Goal: Task Accomplishment & Management: Use online tool/utility

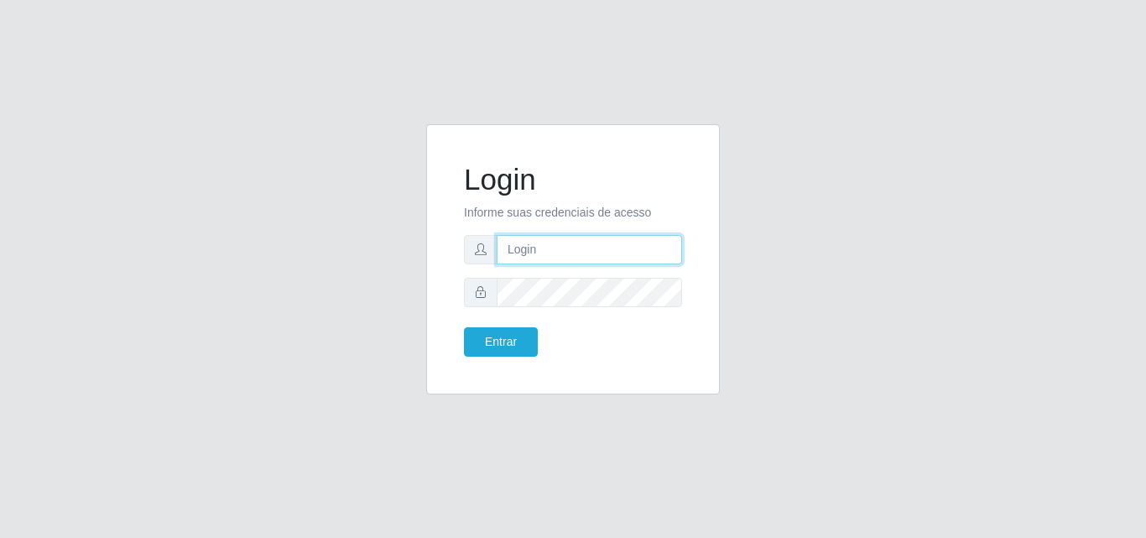
click at [552, 253] on input "text" at bounding box center [589, 249] width 185 height 29
type input "iris@saullus"
click at [547, 251] on input "text" at bounding box center [589, 249] width 185 height 29
type input "vitoria@saullus"
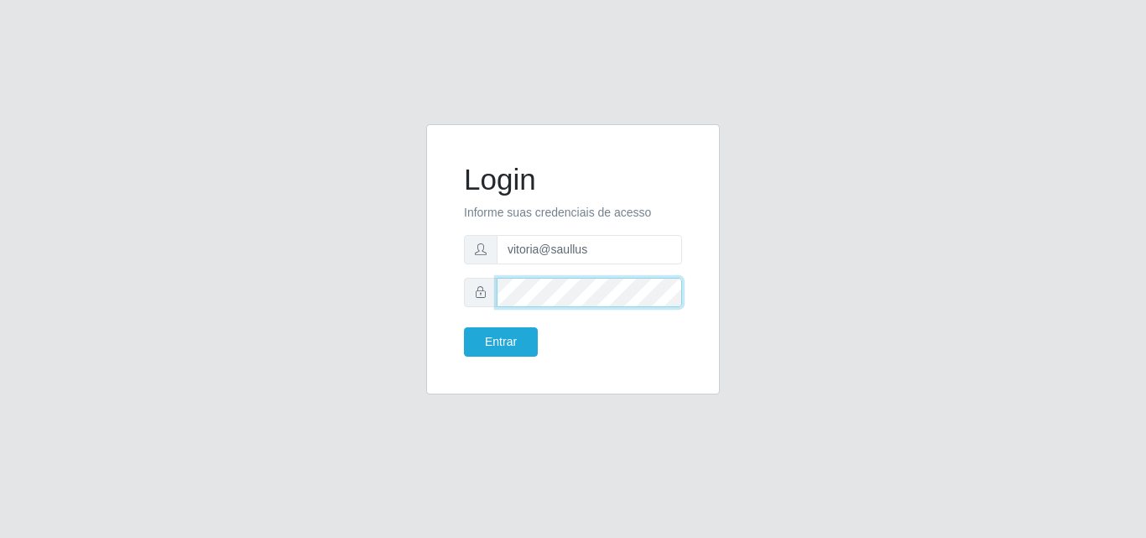
click at [464, 327] on button "Entrar" at bounding box center [501, 341] width 74 height 29
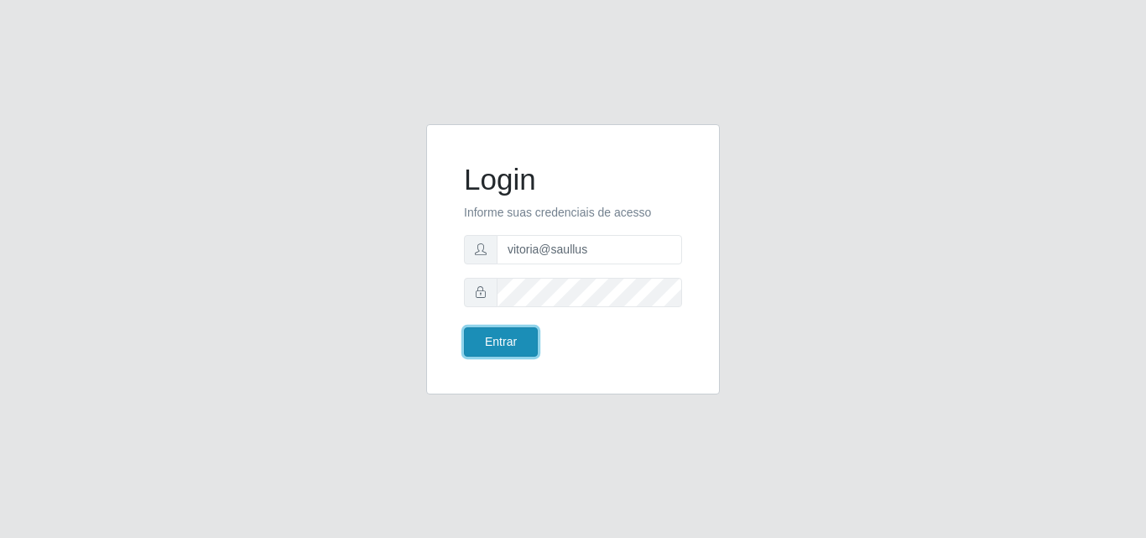
click at [491, 340] on button "Entrar" at bounding box center [501, 341] width 74 height 29
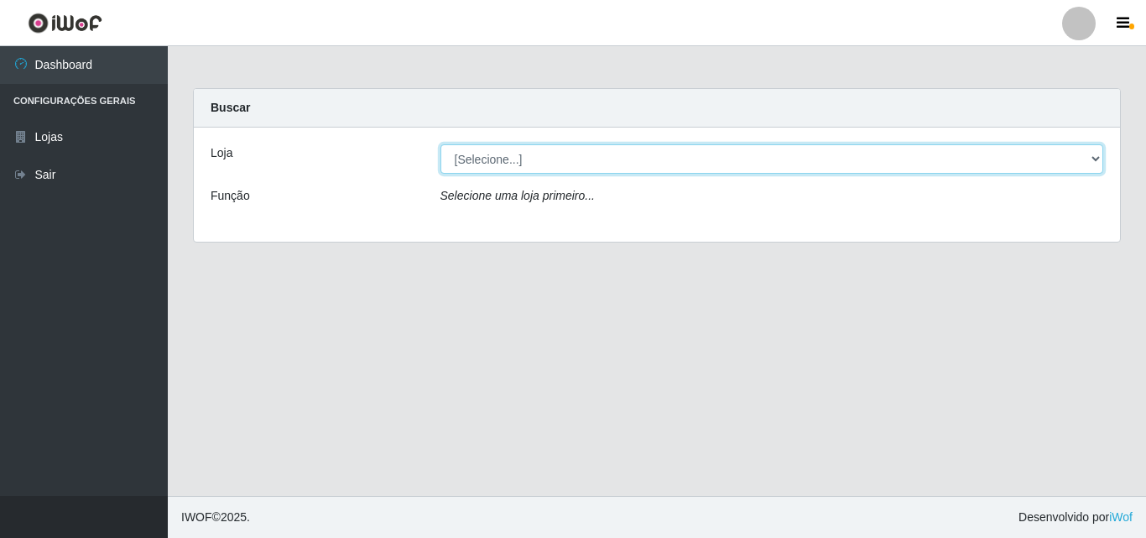
click at [732, 167] on select "[Selecione...] Saullus Supermercados" at bounding box center [773, 158] width 664 height 29
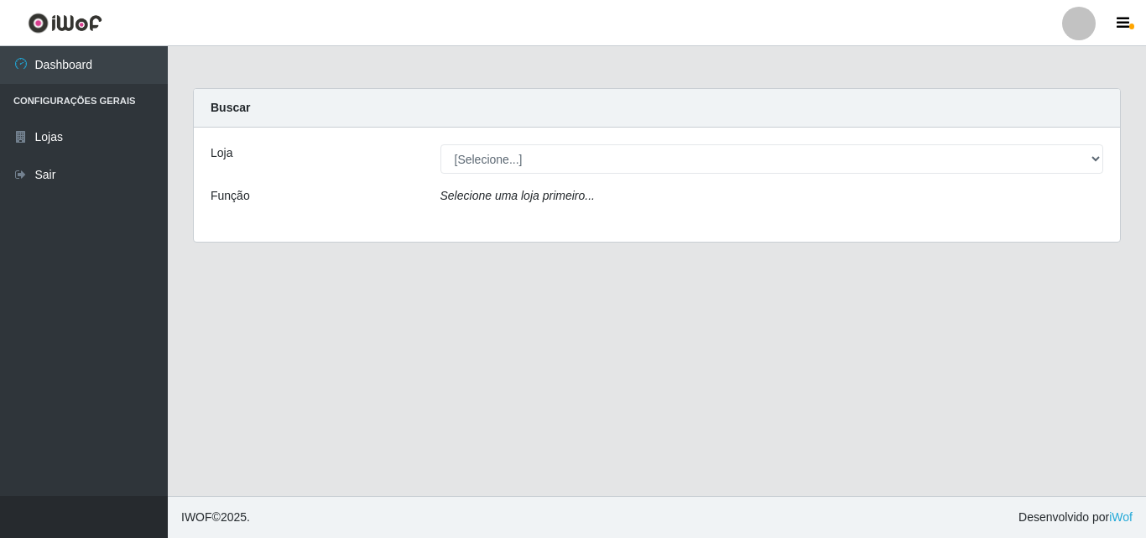
click at [716, 232] on div "Loja [Selecione...] Saullus Supermercados Função Selecione uma loja primeiro..." at bounding box center [657, 185] width 927 height 114
click at [723, 143] on div "Loja [Selecione...] Saullus Supermercados Função Selecione uma loja primeiro..." at bounding box center [657, 185] width 927 height 114
click at [714, 175] on div "Loja [Selecione...] Saullus Supermercados Função Selecione uma loja primeiro..." at bounding box center [657, 185] width 927 height 114
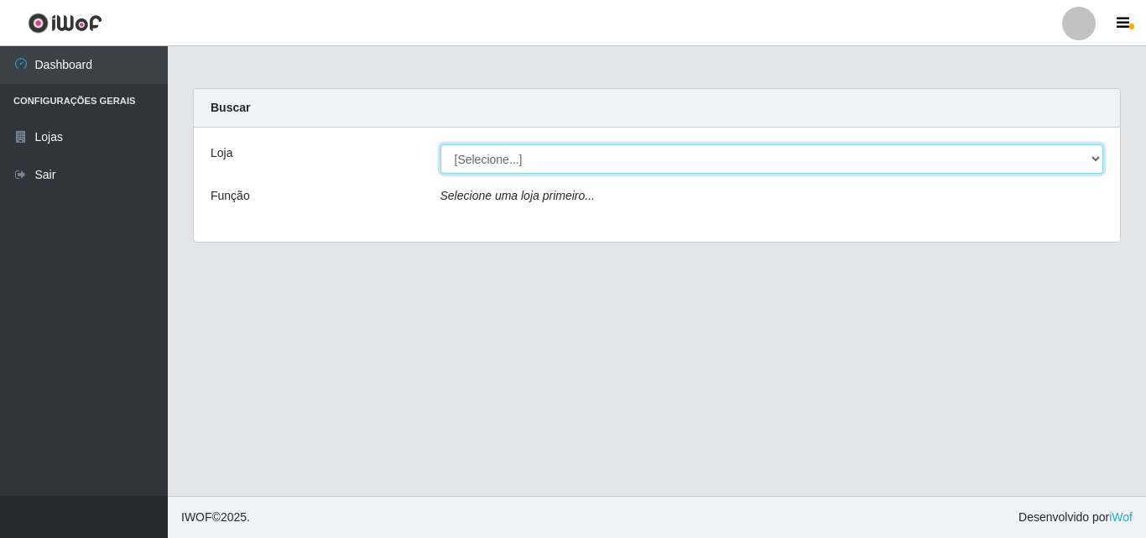
click at [719, 153] on select "[Selecione...] Saullus Supermercados" at bounding box center [773, 158] width 664 height 29
select select "423"
click at [441, 144] on select "[Selecione...] Saullus Supermercados" at bounding box center [773, 158] width 664 height 29
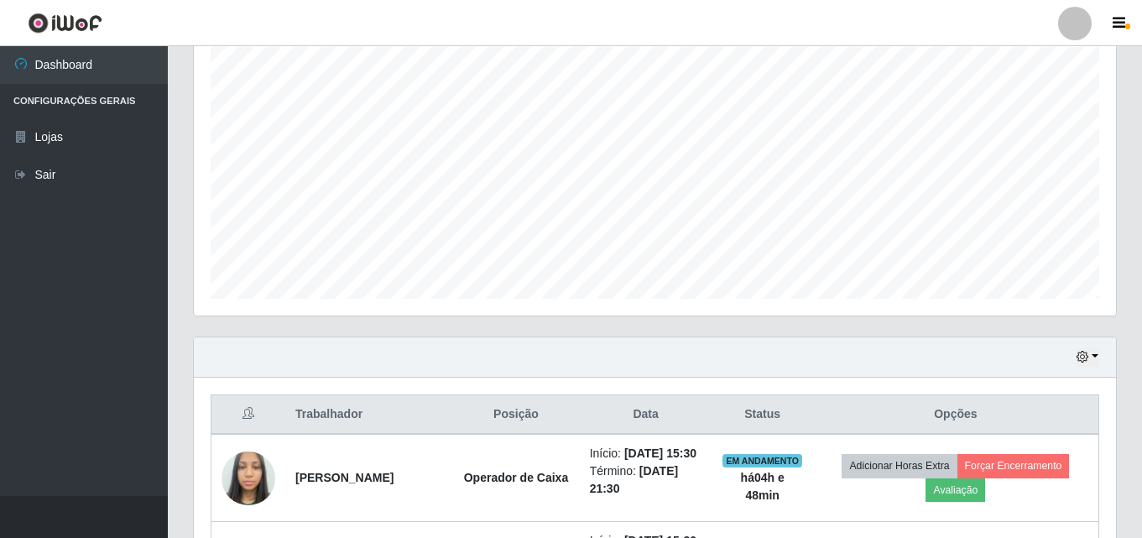
scroll to position [488, 0]
